Goal: Communication & Community: Answer question/provide support

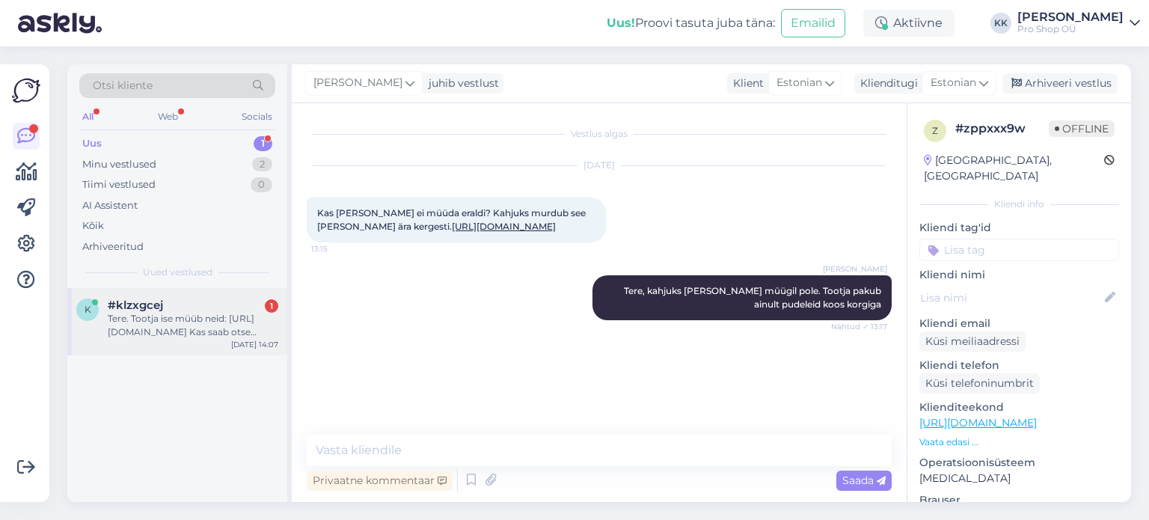
scroll to position [75, 0]
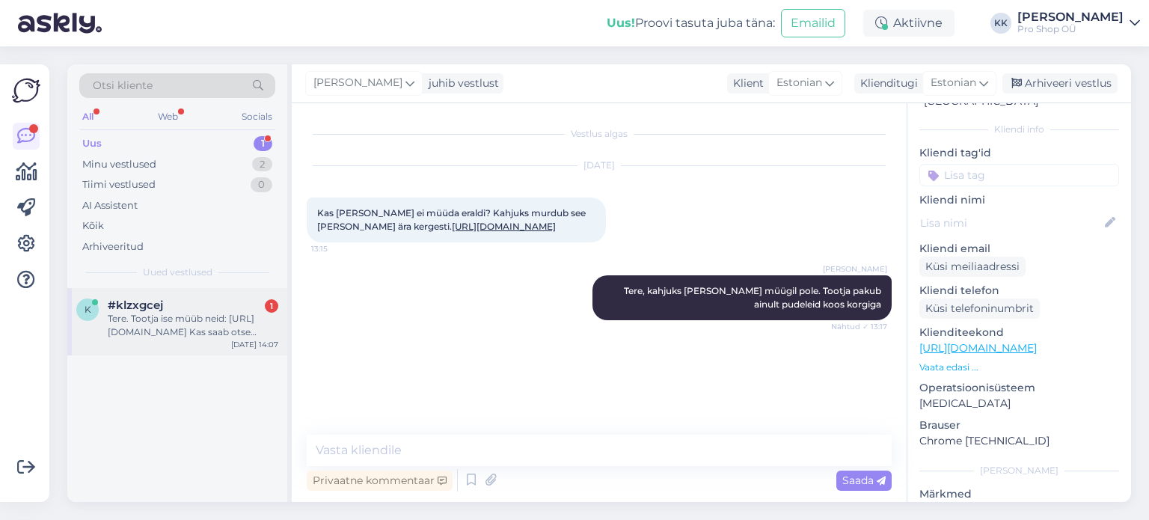
click at [200, 320] on div "Tere. Tootja ise müüb neid: [URL][DOMAIN_NAME] Kas saab otse tootjalt tellida v…" at bounding box center [193, 325] width 171 height 27
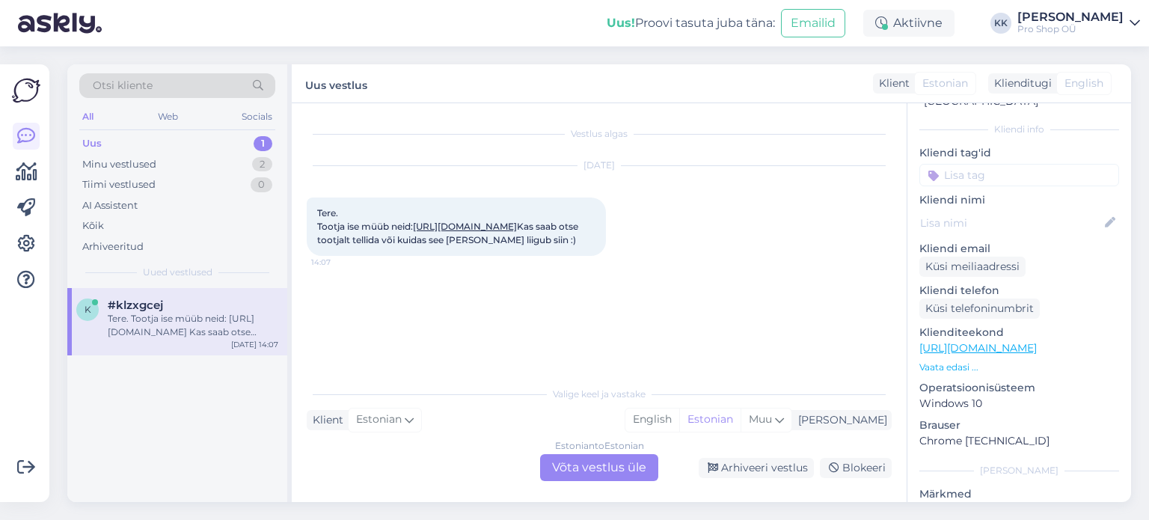
click at [571, 475] on div "Estonian to Estonian Võta vestlus üle" at bounding box center [599, 467] width 118 height 27
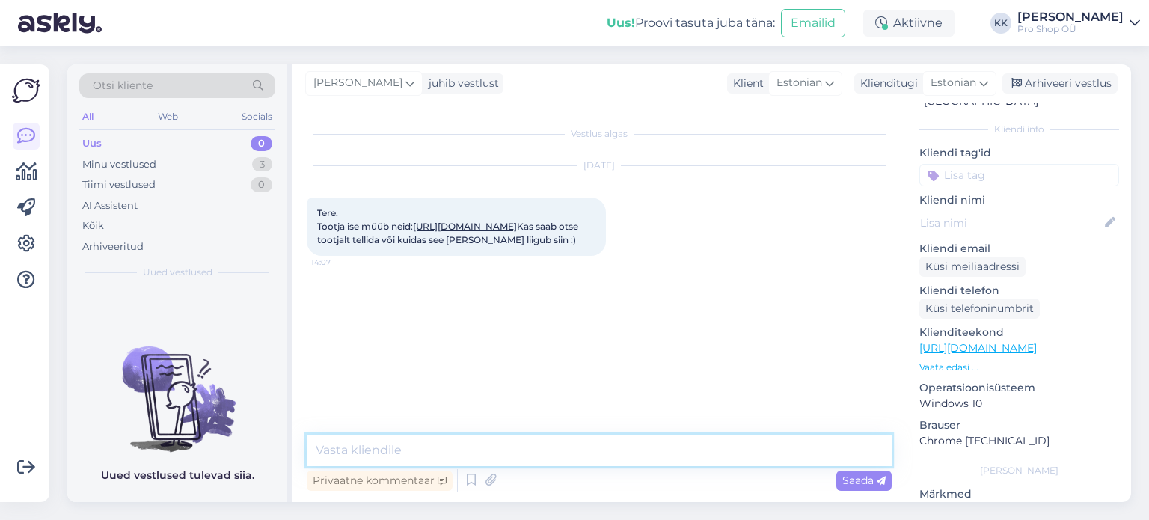
click at [554, 455] on textarea at bounding box center [599, 450] width 585 height 31
type textarea "Meile nad millegipärast pudeli korki ei paku :( Kuigi tellime ka nende Euroopa …"
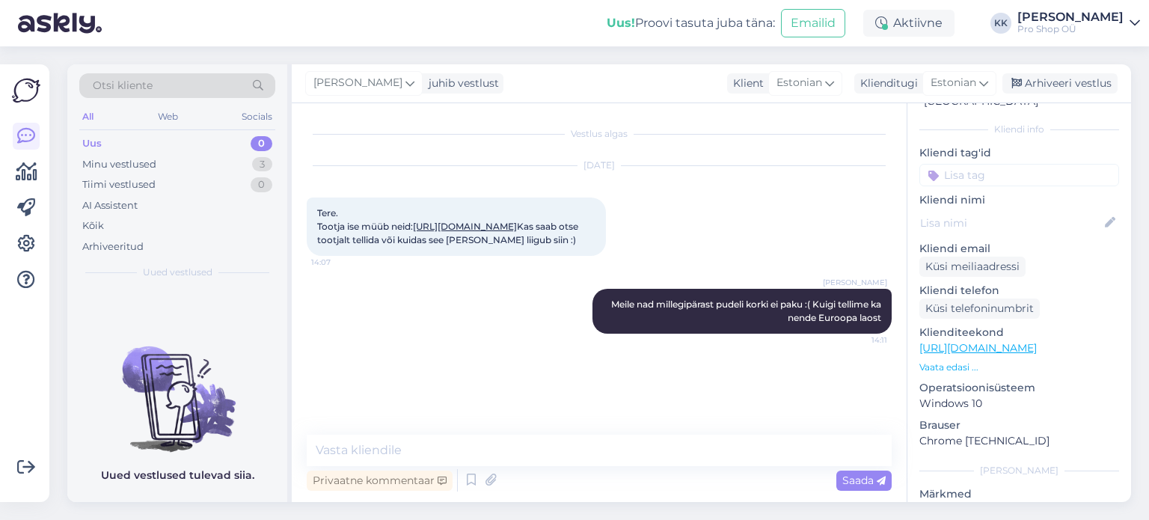
click at [517, 232] on link "[URL][DOMAIN_NAME]" at bounding box center [465, 226] width 104 height 11
click at [465, 449] on textarea at bounding box center [599, 450] width 585 height 31
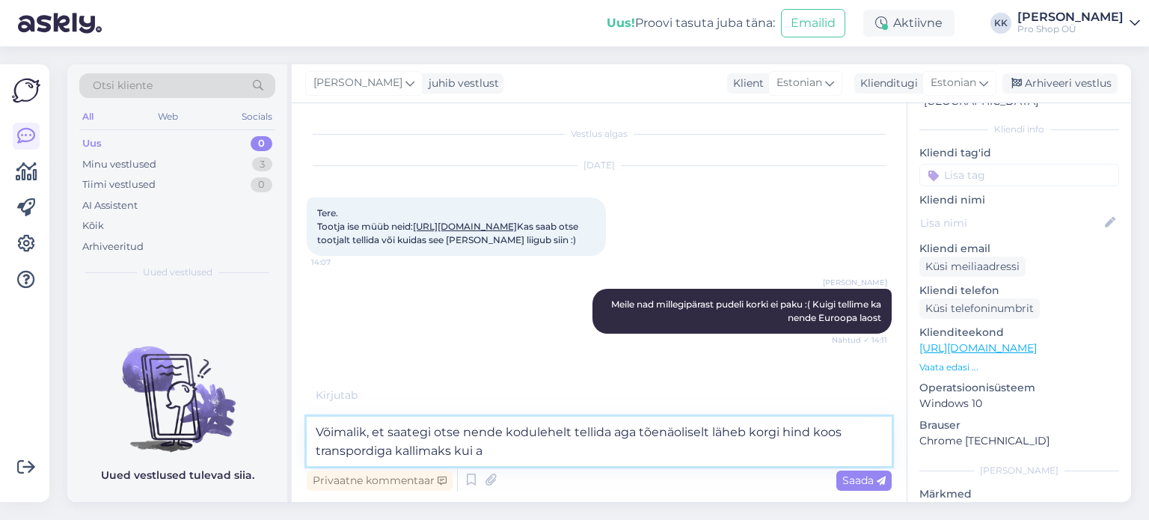
scroll to position [51, 0]
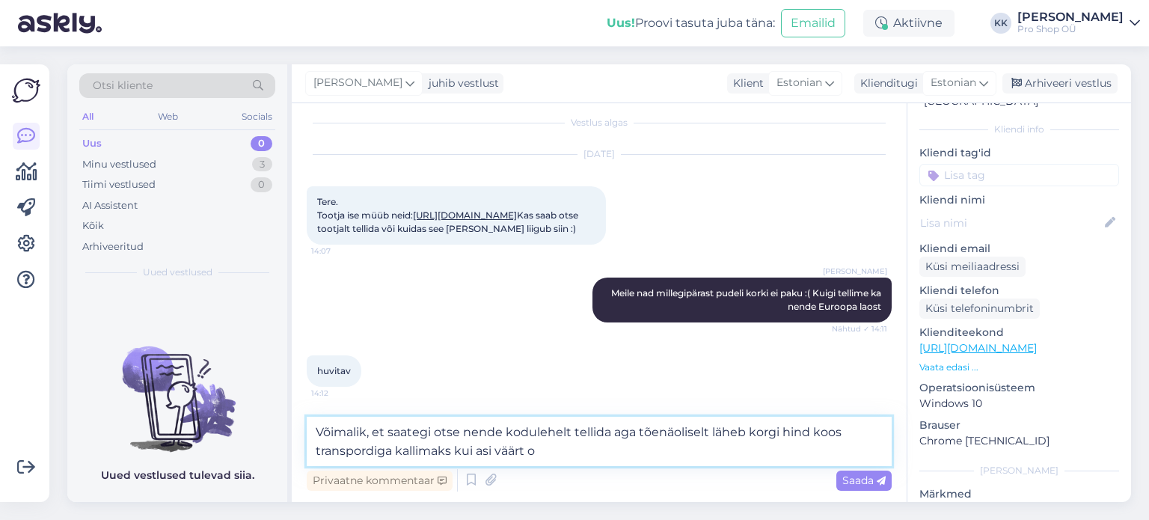
type textarea "Võimalik, et saategi otse nende kodulehelt tellida aga tõenäoliselt läheb korgi…"
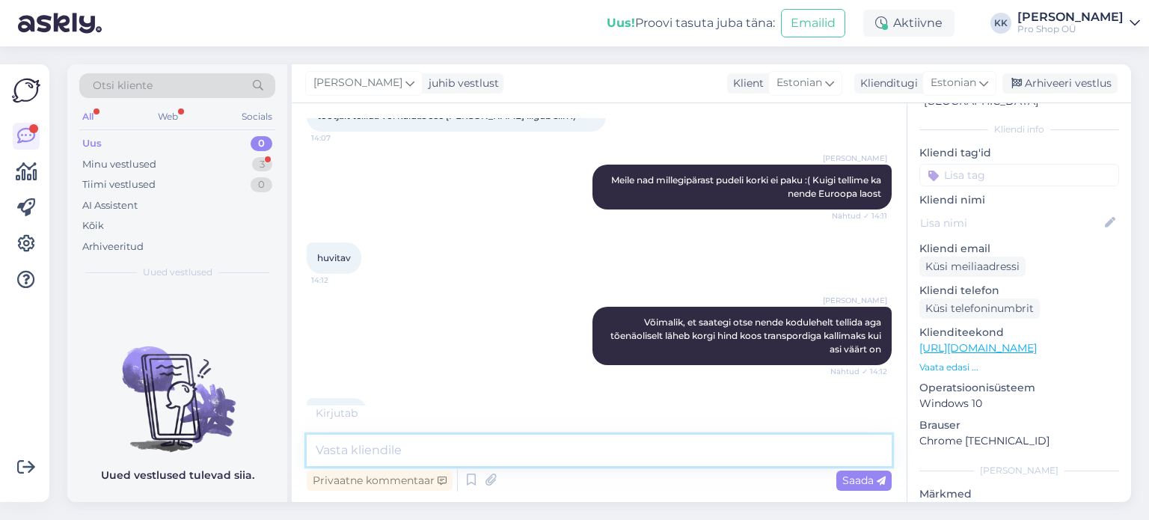
scroll to position [266, 0]
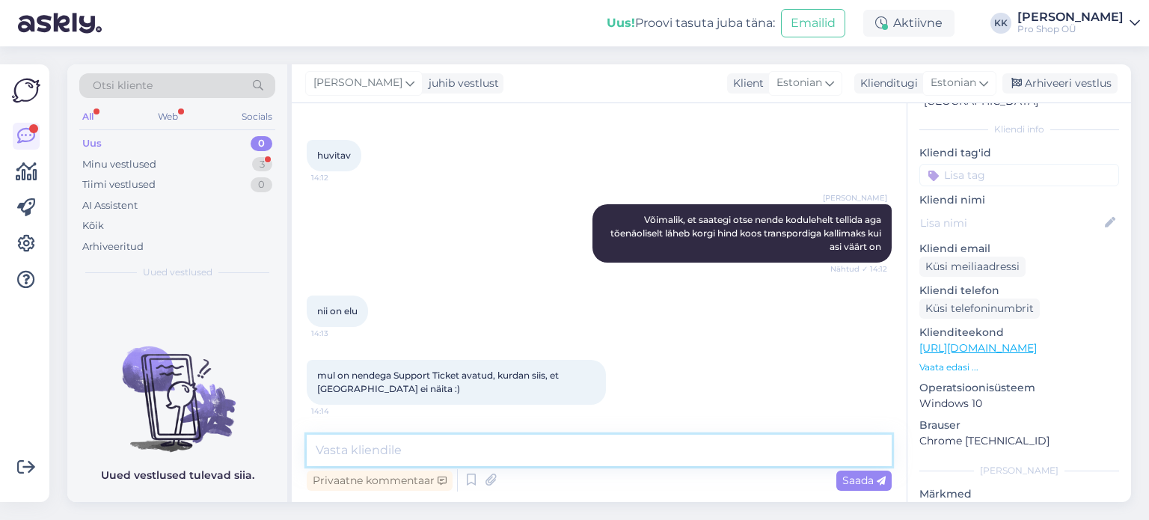
click at [416, 444] on textarea at bounding box center [599, 450] width 585 height 31
click at [153, 158] on div "Minu vestlused" at bounding box center [119, 164] width 74 height 15
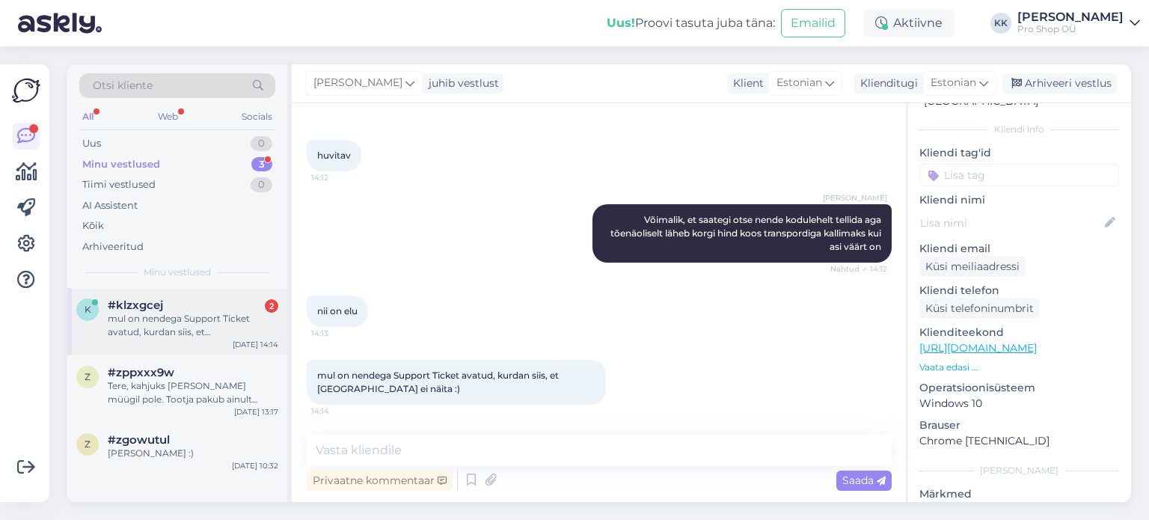
click at [175, 301] on div "#klzxgcej 2" at bounding box center [193, 304] width 171 height 13
click at [513, 445] on textarea at bounding box center [599, 450] width 585 height 31
click at [469, 444] on textarea at bounding box center [599, 450] width 585 height 31
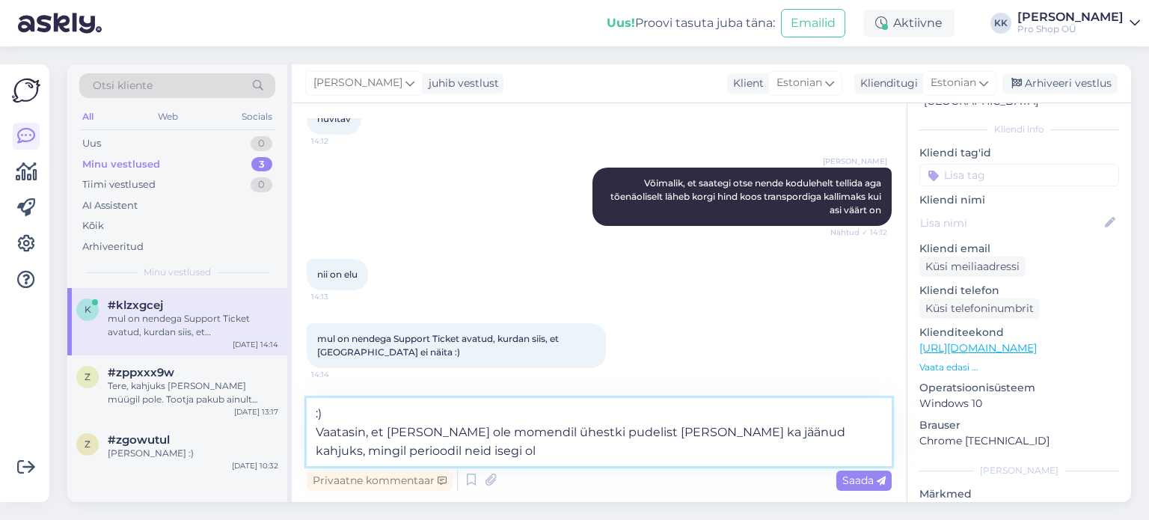
type textarea ":) Vaatasin, et [PERSON_NAME] ole momendil ühestki pudelist [PERSON_NAME] ka jä…"
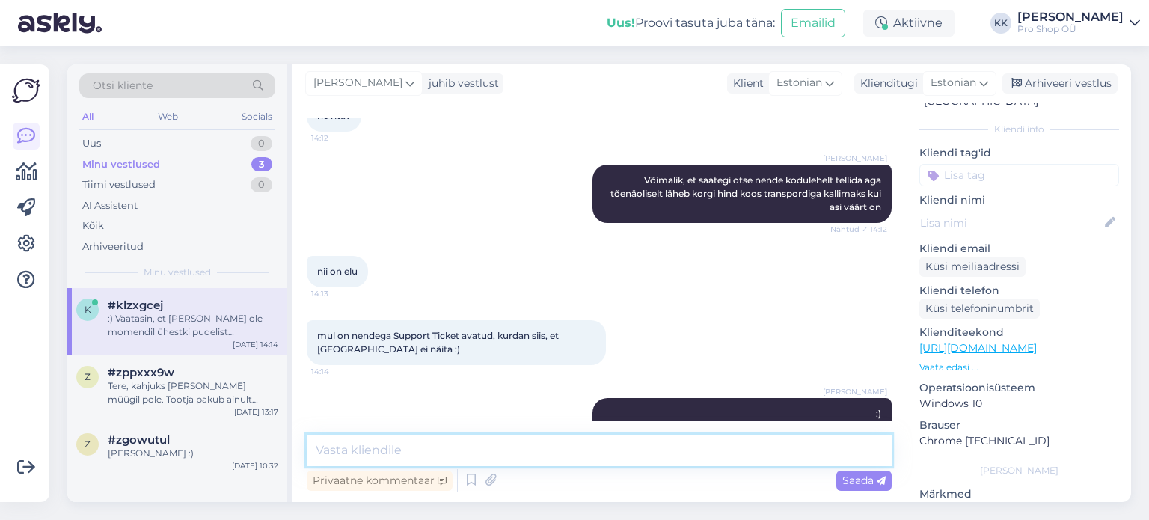
scroll to position [357, 0]
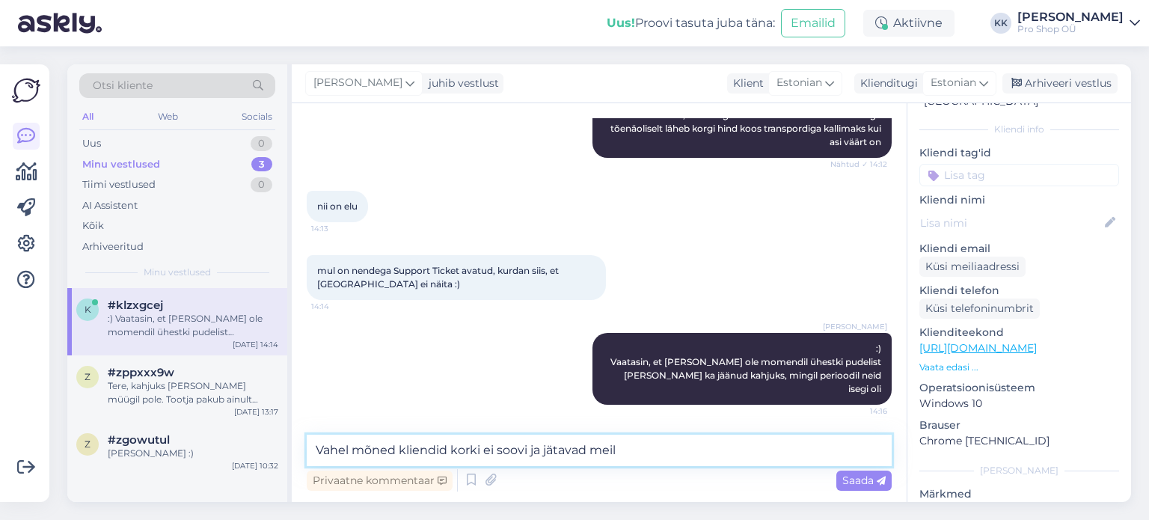
type textarea "Vahel mõned kliendid korki ei soovi ja jätavad meile"
